Goal: Information Seeking & Learning: Learn about a topic

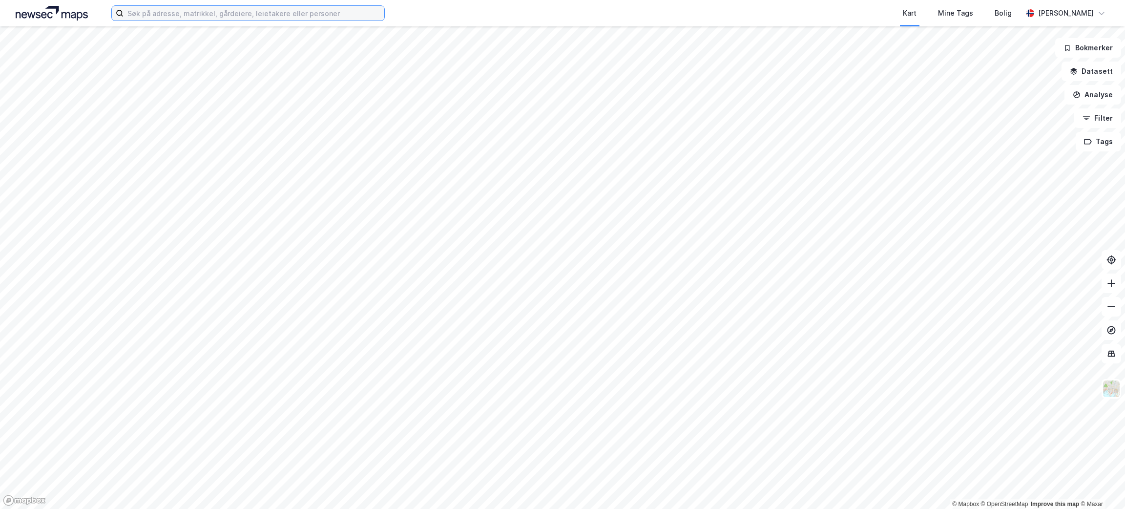
click at [279, 9] on input at bounding box center [254, 13] width 261 height 15
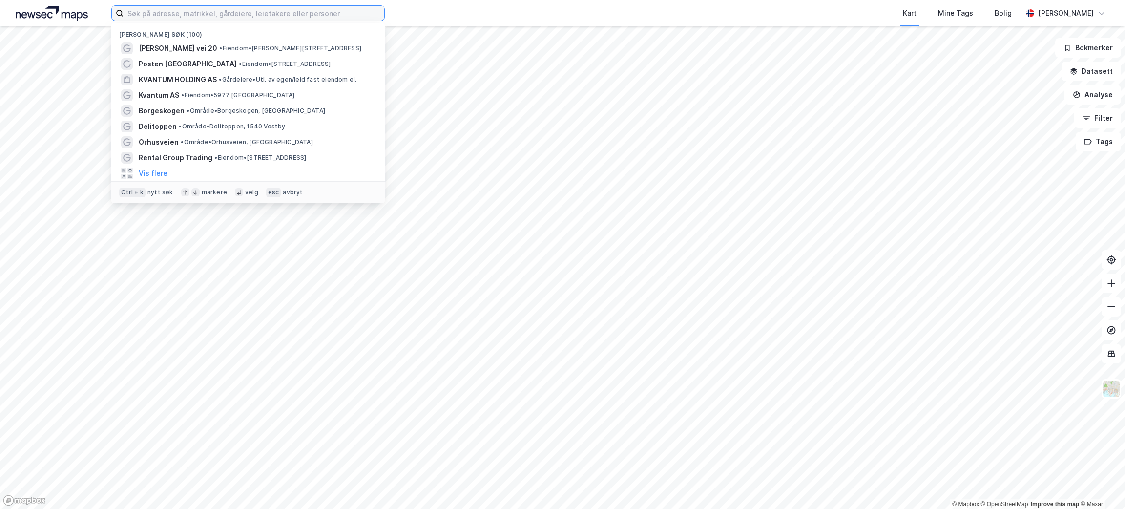
paste input "[PERSON_NAME] Vei 20"
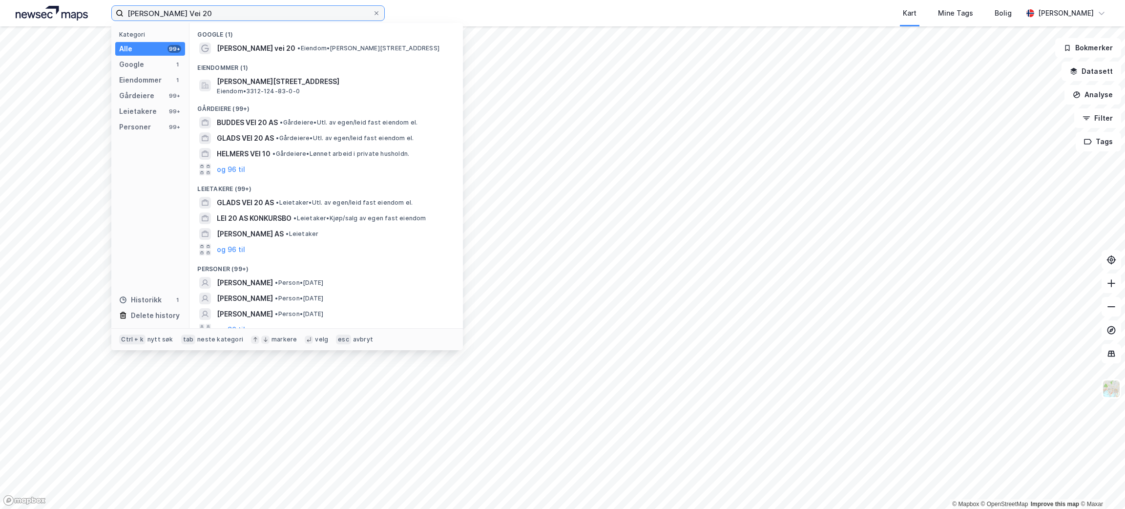
type input "[PERSON_NAME] Vei 20"
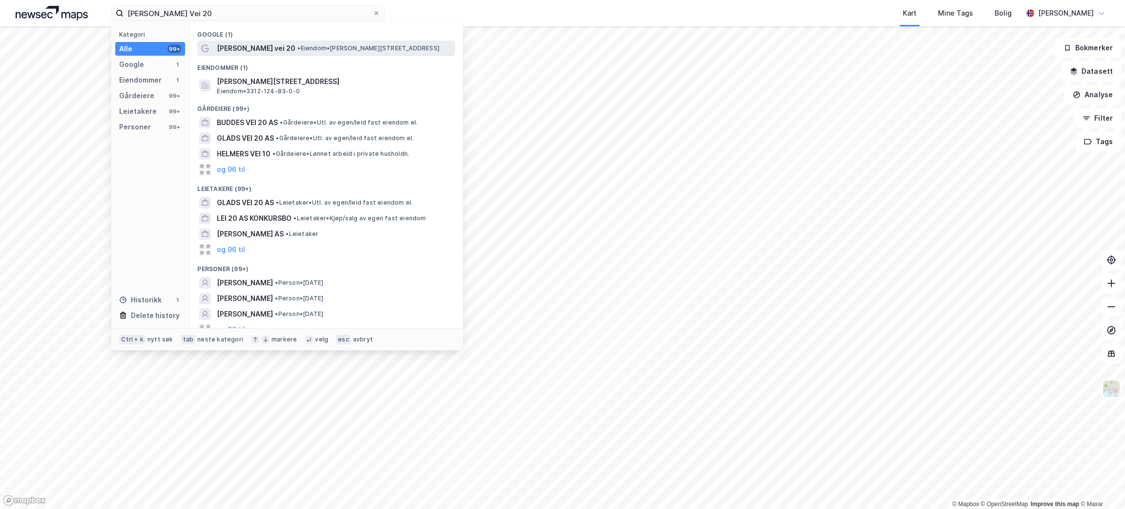
click at [385, 44] on span "• Eiendom • [PERSON_NAME][STREET_ADDRESS]" at bounding box center [368, 48] width 142 height 8
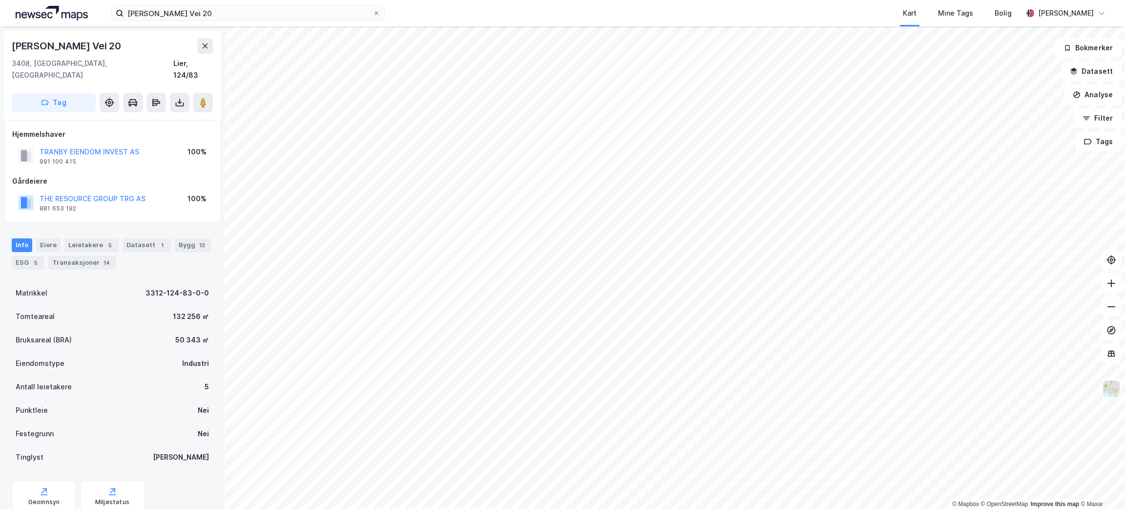
drag, startPoint x: 134, startPoint y: 42, endPoint x: -8, endPoint y: 30, distance: 142.6
click at [0, 30] on html "[PERSON_NAME] Vei 20 Kart Mine Tags Bolig [PERSON_NAME] © Mapbox © OpenStreetMa…" at bounding box center [562, 254] width 1125 height 509
copy div "© Mapbox © OpenStreetMap Improve this map © [PERSON_NAME] Vei 20"
click at [197, 250] on div "13" at bounding box center [202, 245] width 10 height 10
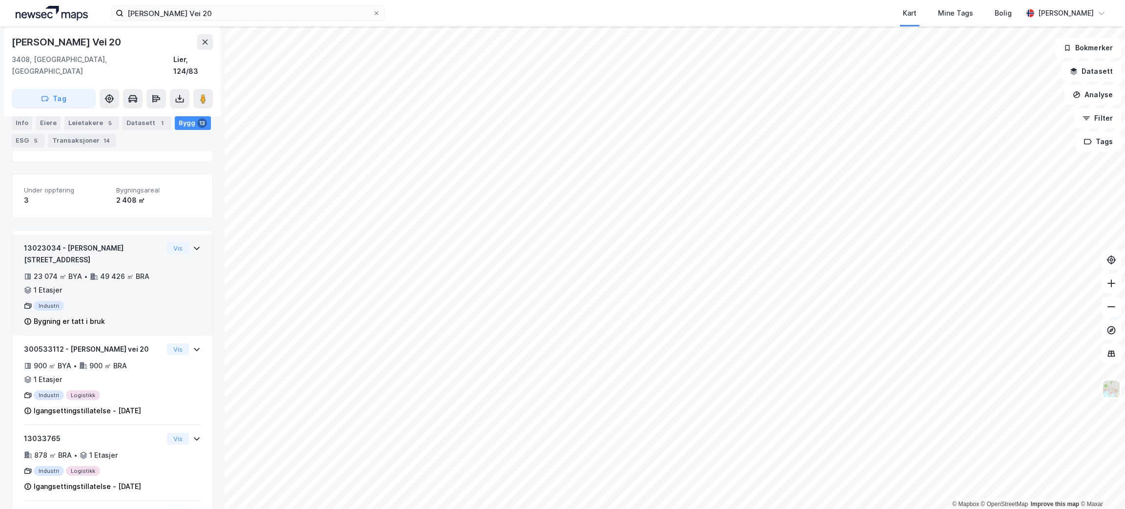
scroll to position [441, 0]
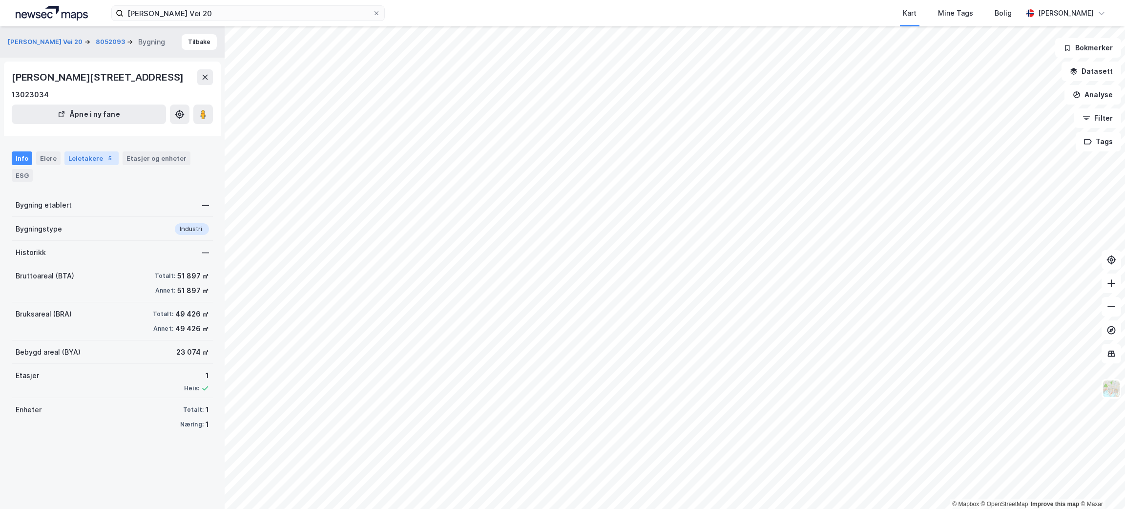
click at [85, 165] on div "Leietakere 5" at bounding box center [91, 158] width 54 height 14
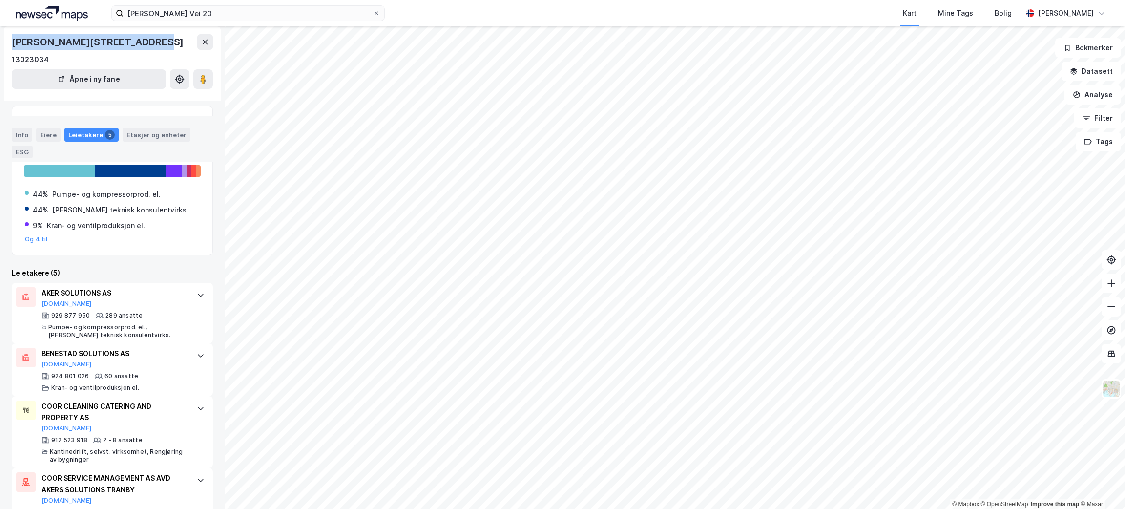
scroll to position [62, 0]
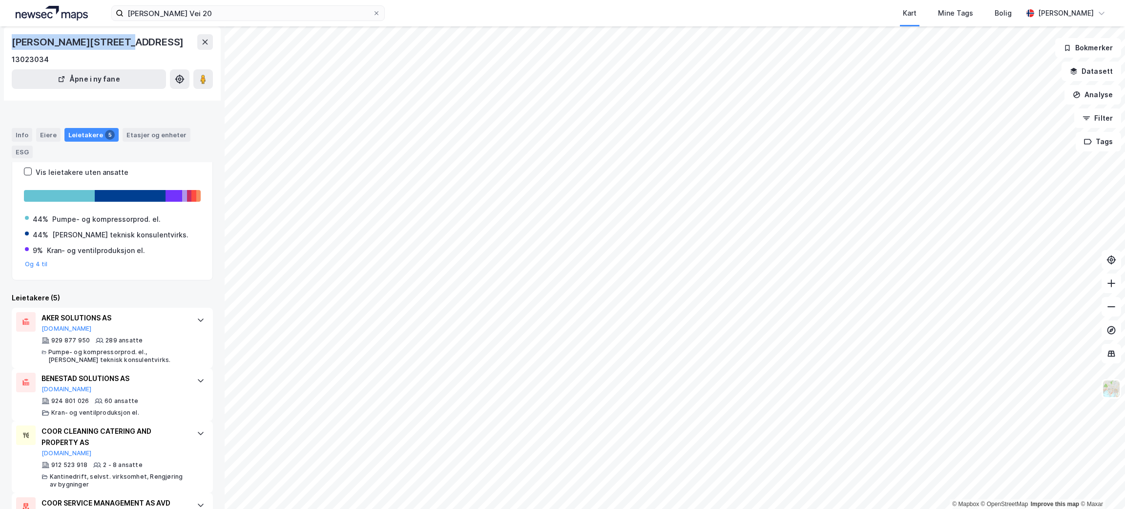
drag, startPoint x: 20, startPoint y: 41, endPoint x: 109, endPoint y: 41, distance: 89.4
click at [109, 41] on div "[PERSON_NAME][STREET_ADDRESS] 13023034 Åpne i ny fane" at bounding box center [112, 63] width 217 height 74
copy div "[PERSON_NAME] vei 20"
click at [209, 48] on button at bounding box center [205, 42] width 16 height 16
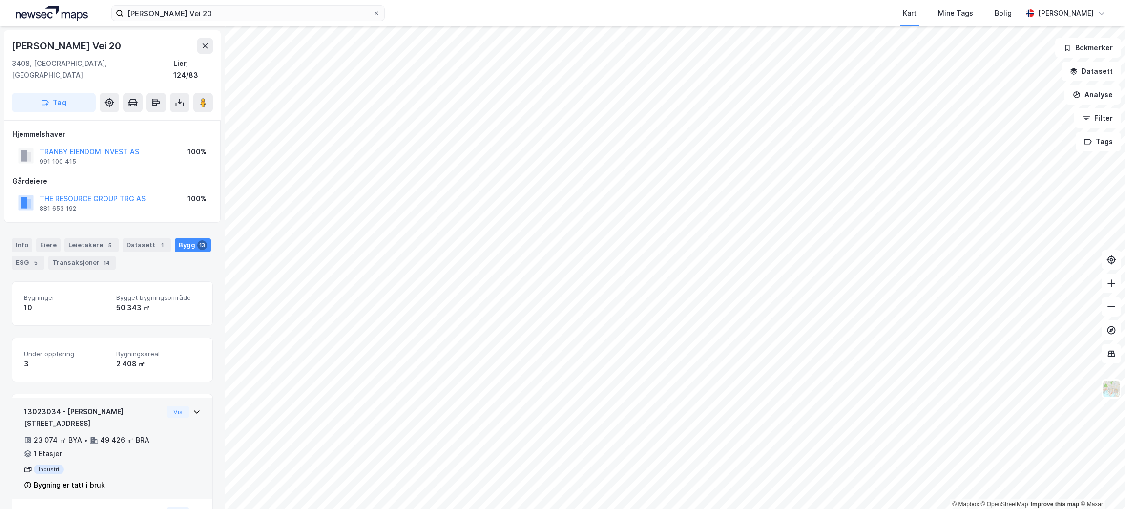
scroll to position [164, 0]
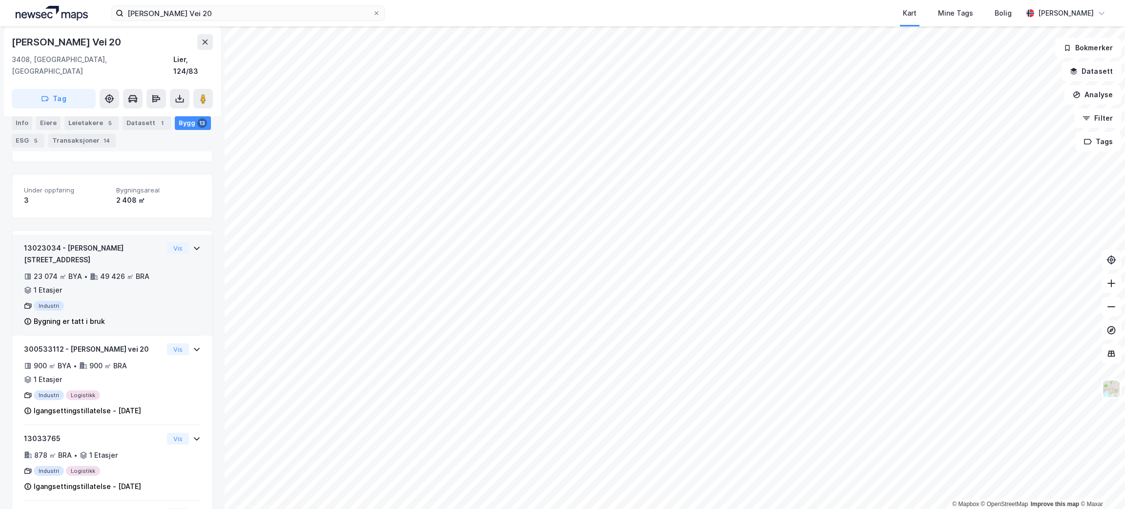
click at [125, 301] on div "Industri" at bounding box center [93, 306] width 139 height 10
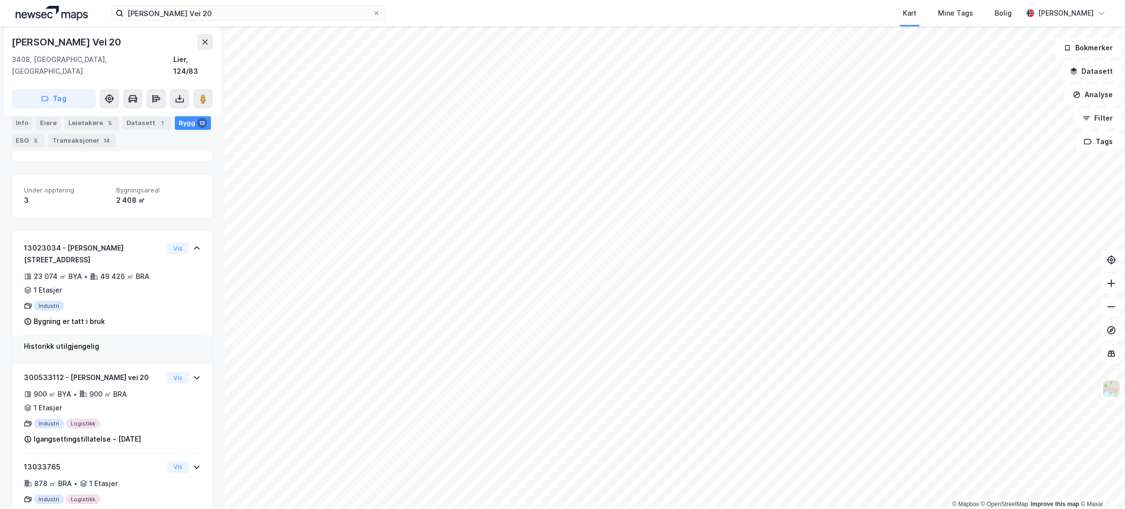
scroll to position [470, 0]
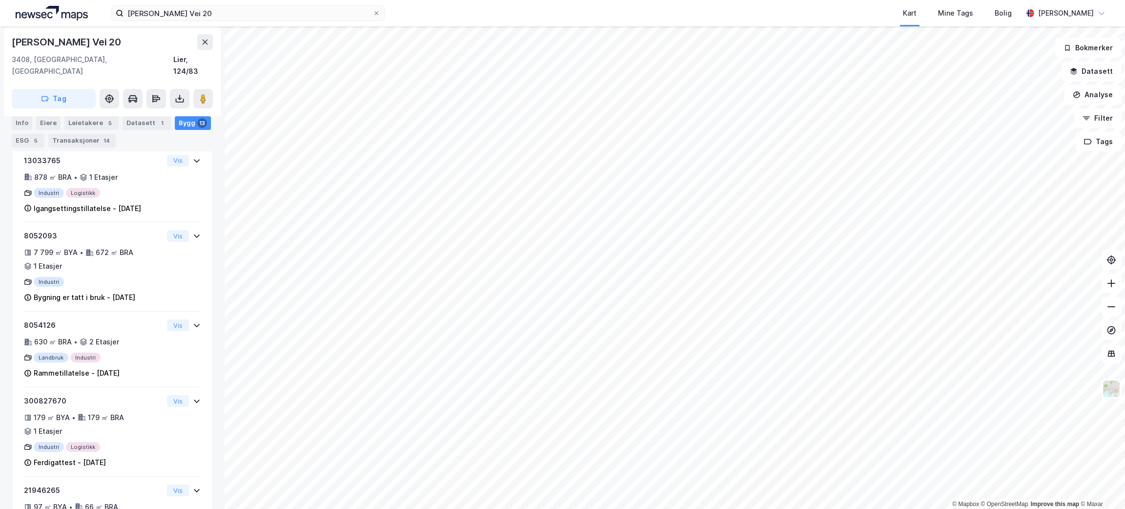
click at [195, 40] on div "[PERSON_NAME] Vei 20" at bounding box center [112, 42] width 201 height 16
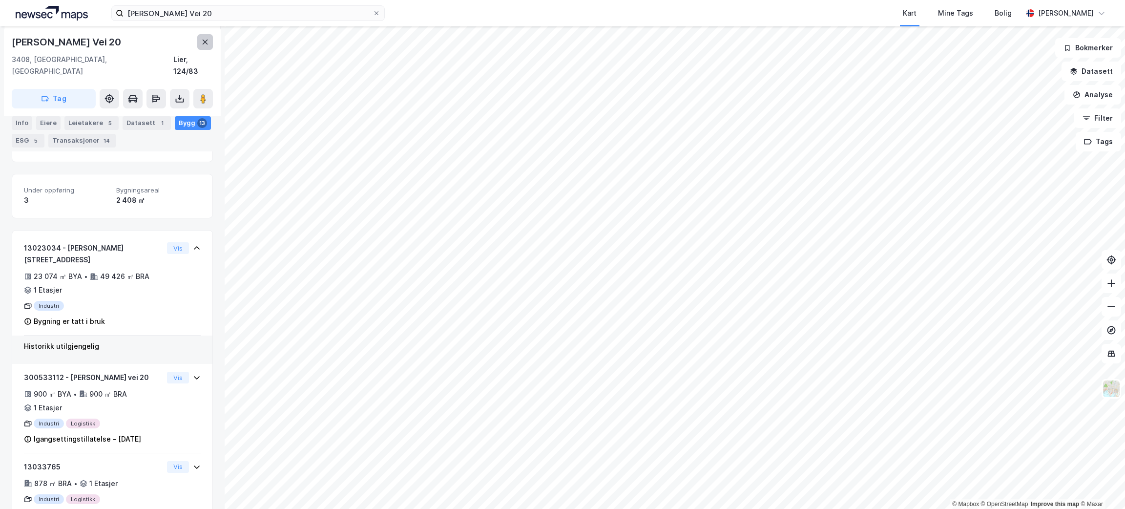
click at [209, 38] on button at bounding box center [205, 42] width 16 height 16
